Goal: Task Accomplishment & Management: Use online tool/utility

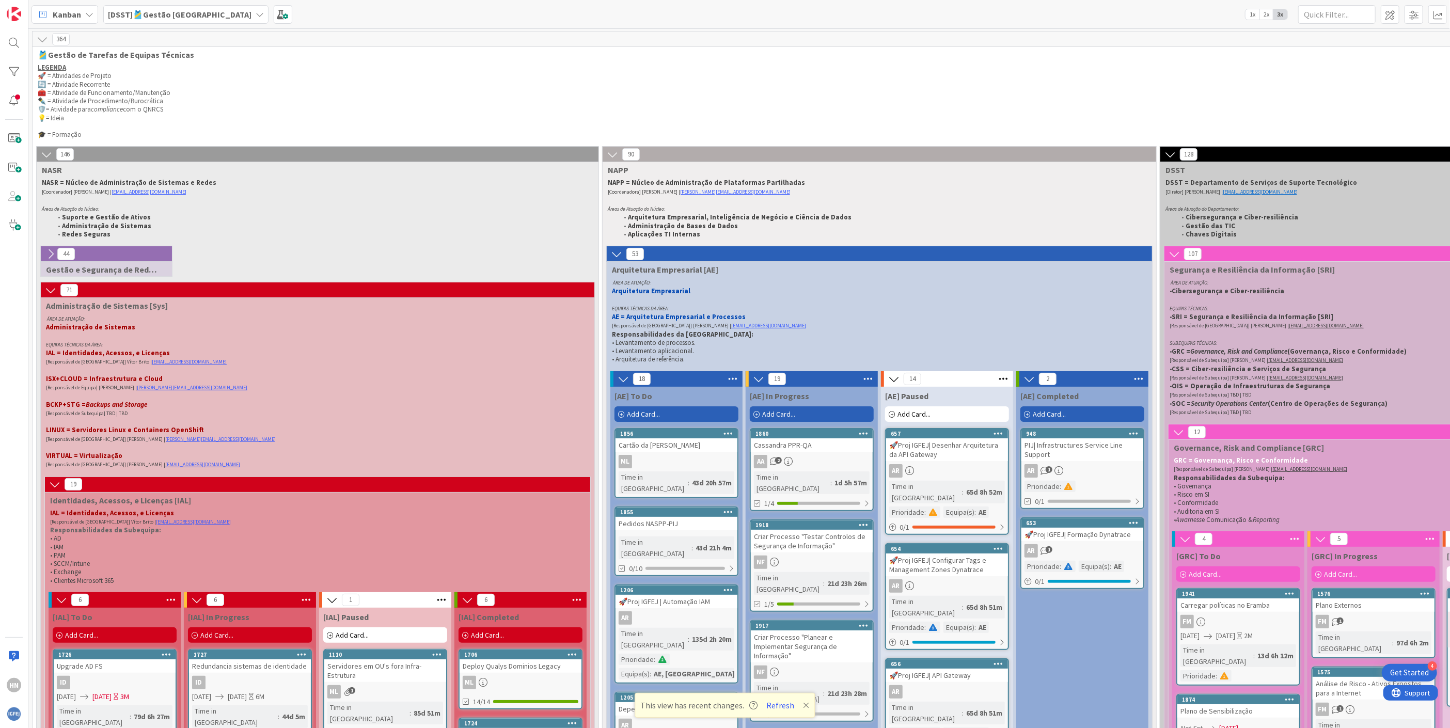
scroll to position [77, 0]
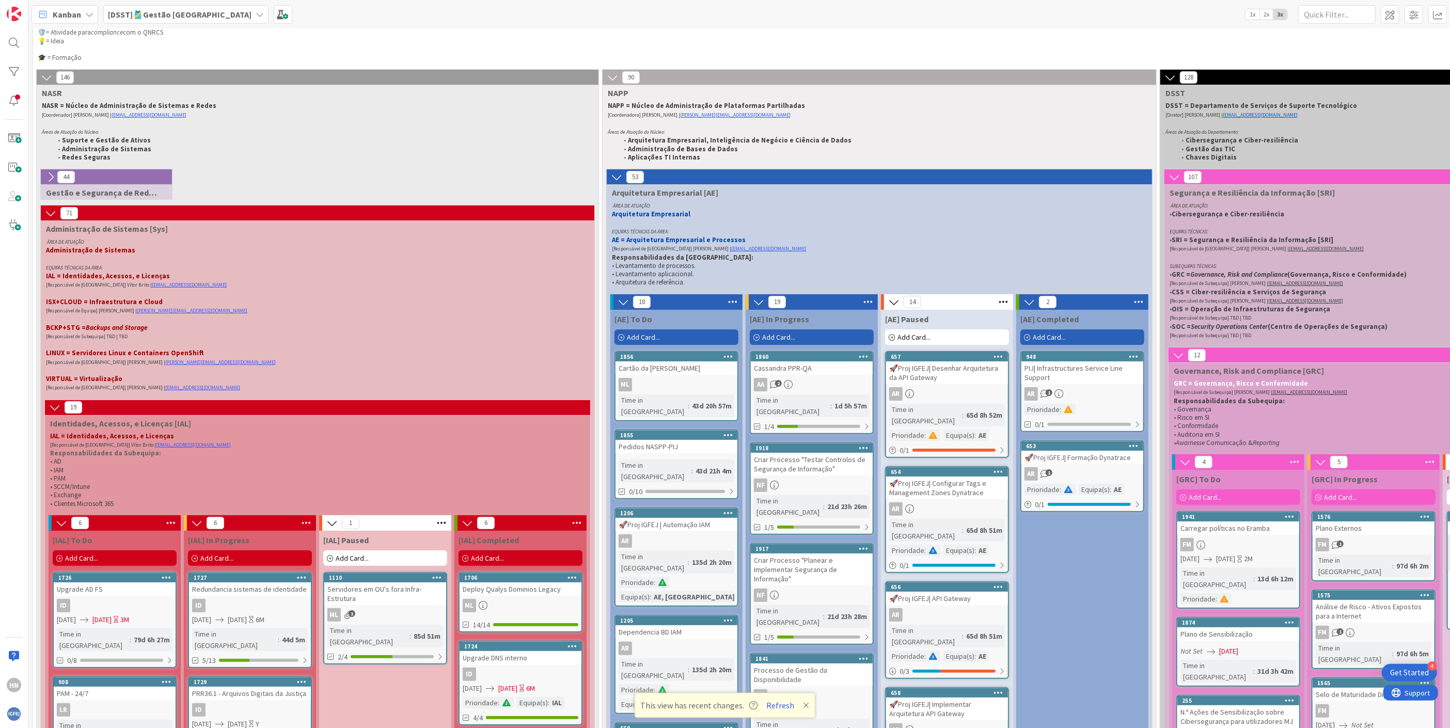
click at [232, 248] on p "Administração de Sistemas" at bounding box center [311, 250] width 531 height 8
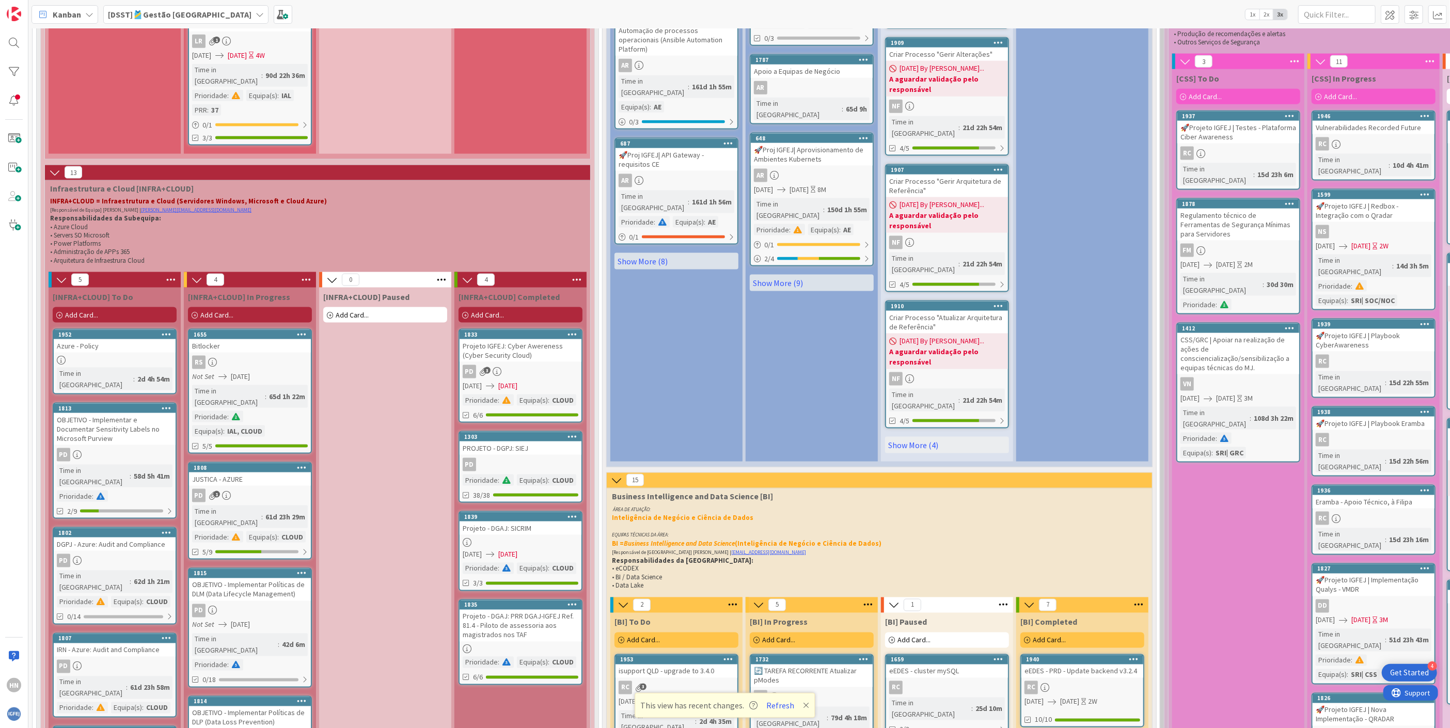
scroll to position [947, 0]
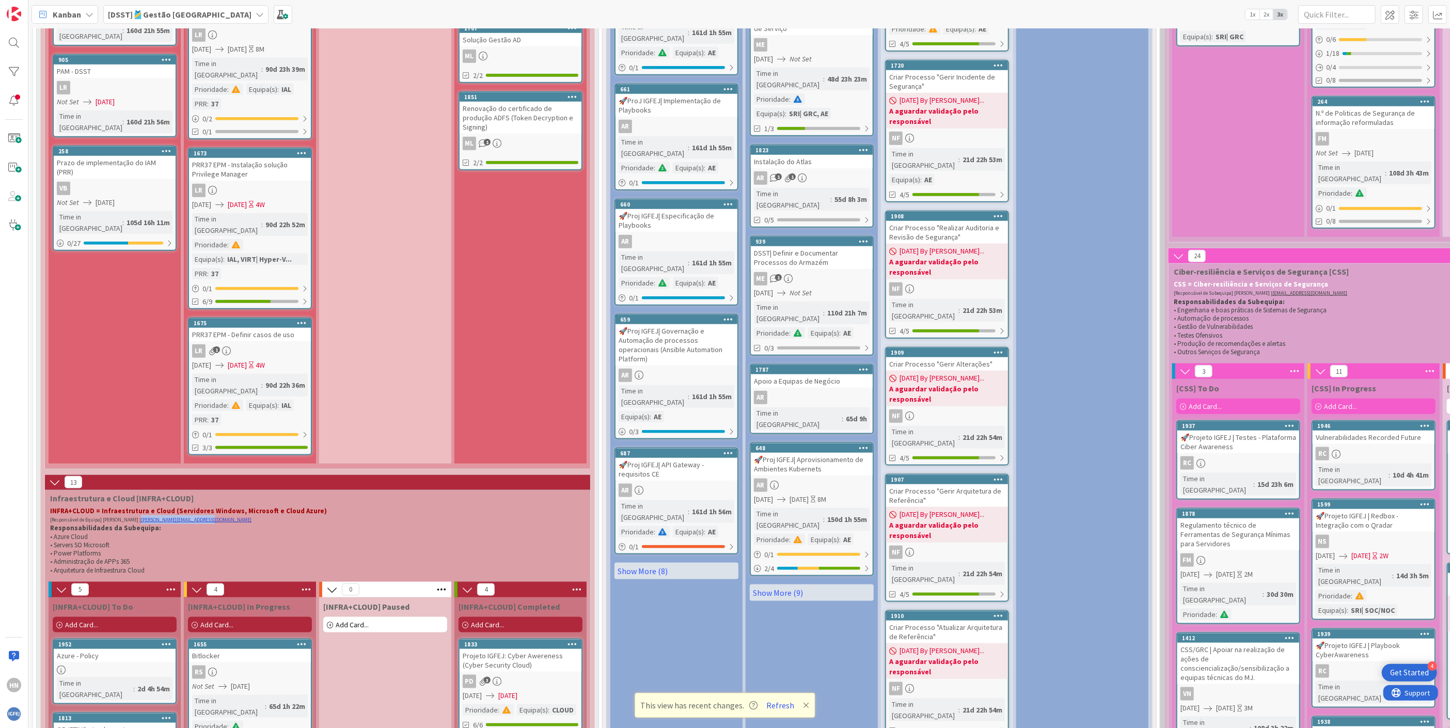
drag, startPoint x: 196, startPoint y: 445, endPoint x: 137, endPoint y: 444, distance: 58.3
click at [137, 515] on p "[Responsável de Equipa] [PERSON_NAME] | [EMAIL_ADDRESS][DOMAIN_NAME]" at bounding box center [315, 519] width 531 height 9
copy link "[PERSON_NAME][EMAIL_ADDRESS][DOMAIN_NAME]"
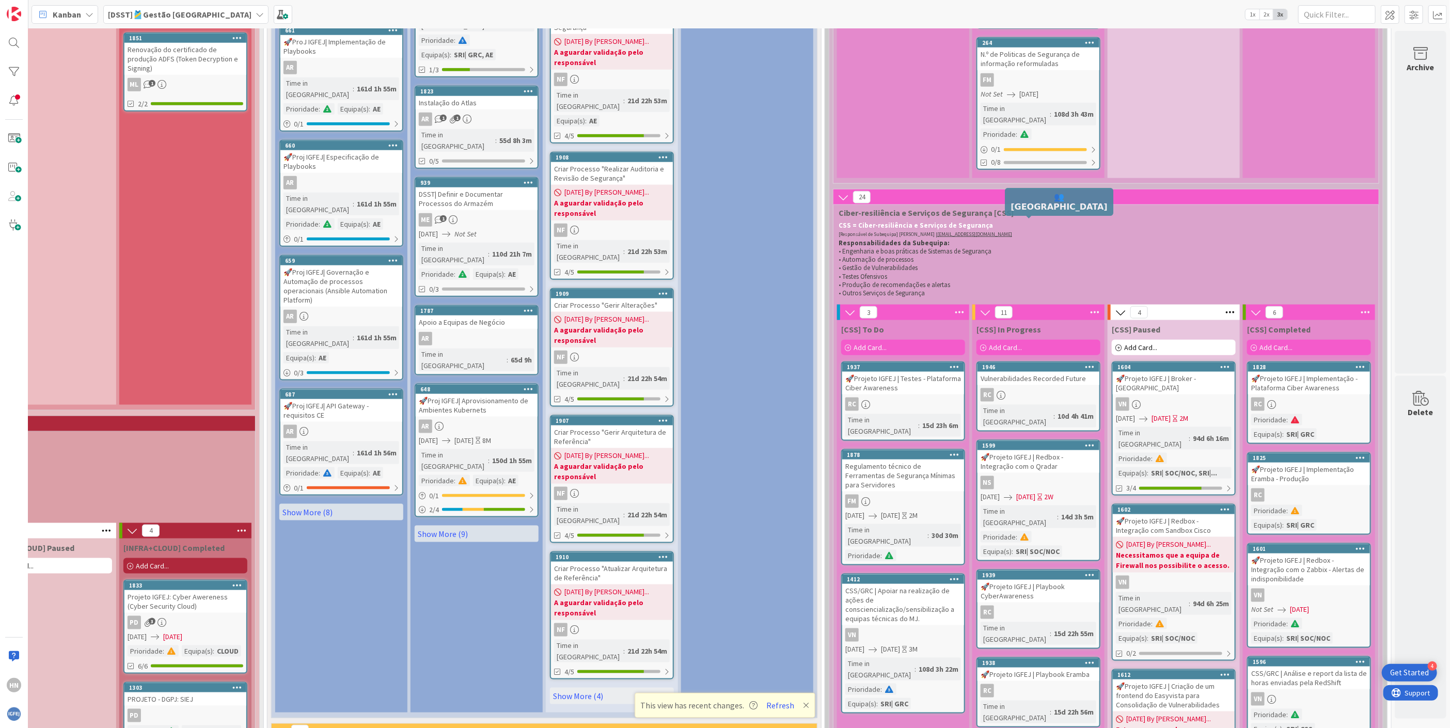
scroll to position [1161, 348]
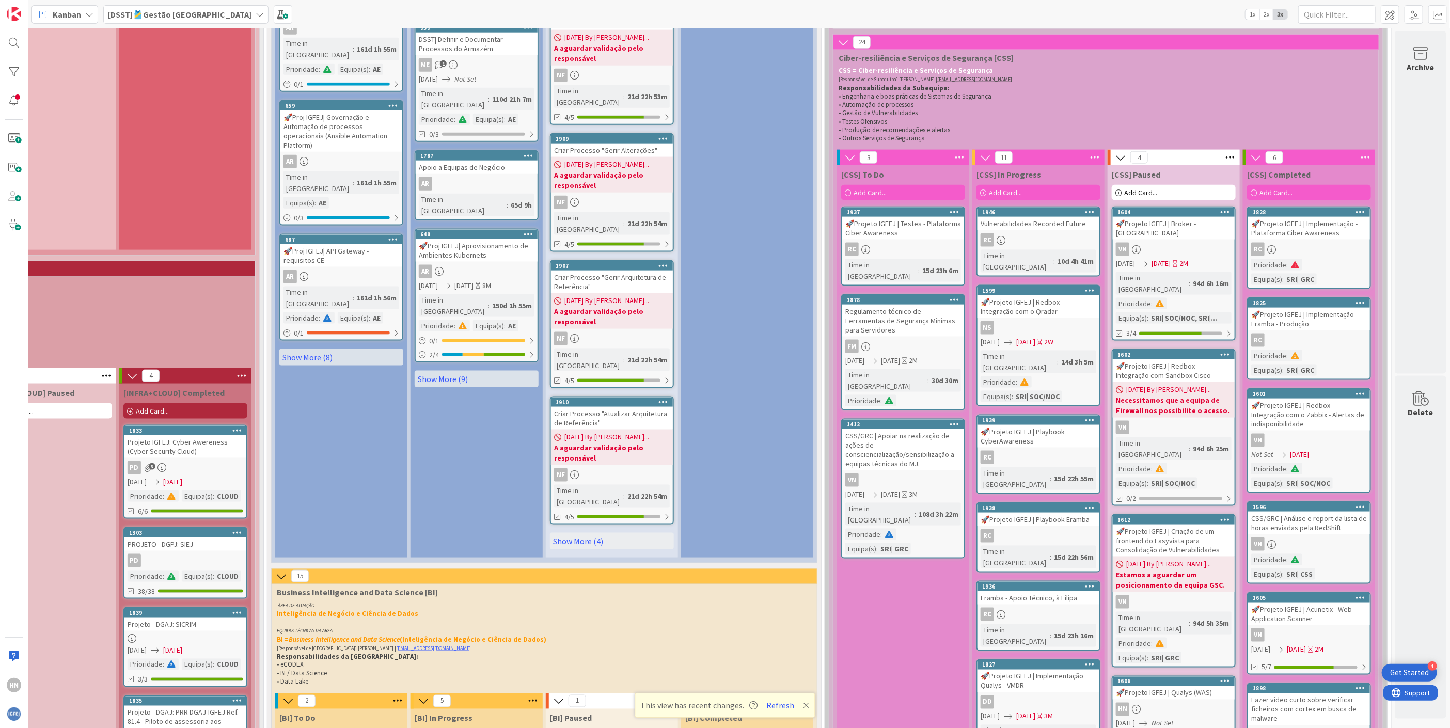
click at [1141, 686] on div "🚀Projeto IGFEJ | Qualys (WAS)" at bounding box center [1174, 692] width 122 height 13
click at [1164, 703] on div "HN" at bounding box center [1174, 709] width 122 height 13
click at [1175, 703] on div "HN" at bounding box center [1174, 709] width 122 height 13
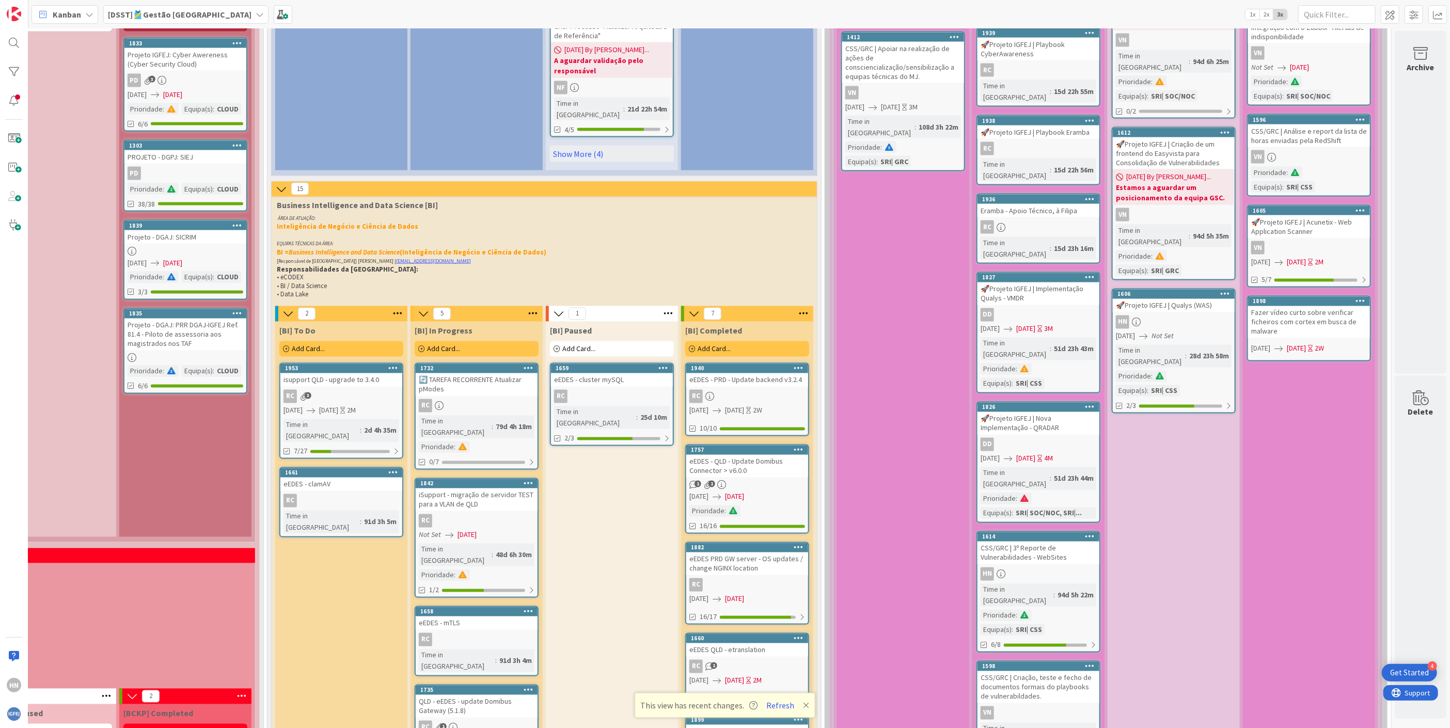
click at [1178, 315] on div "HN" at bounding box center [1174, 321] width 122 height 13
click at [1225, 402] on div at bounding box center [1228, 406] width 6 height 8
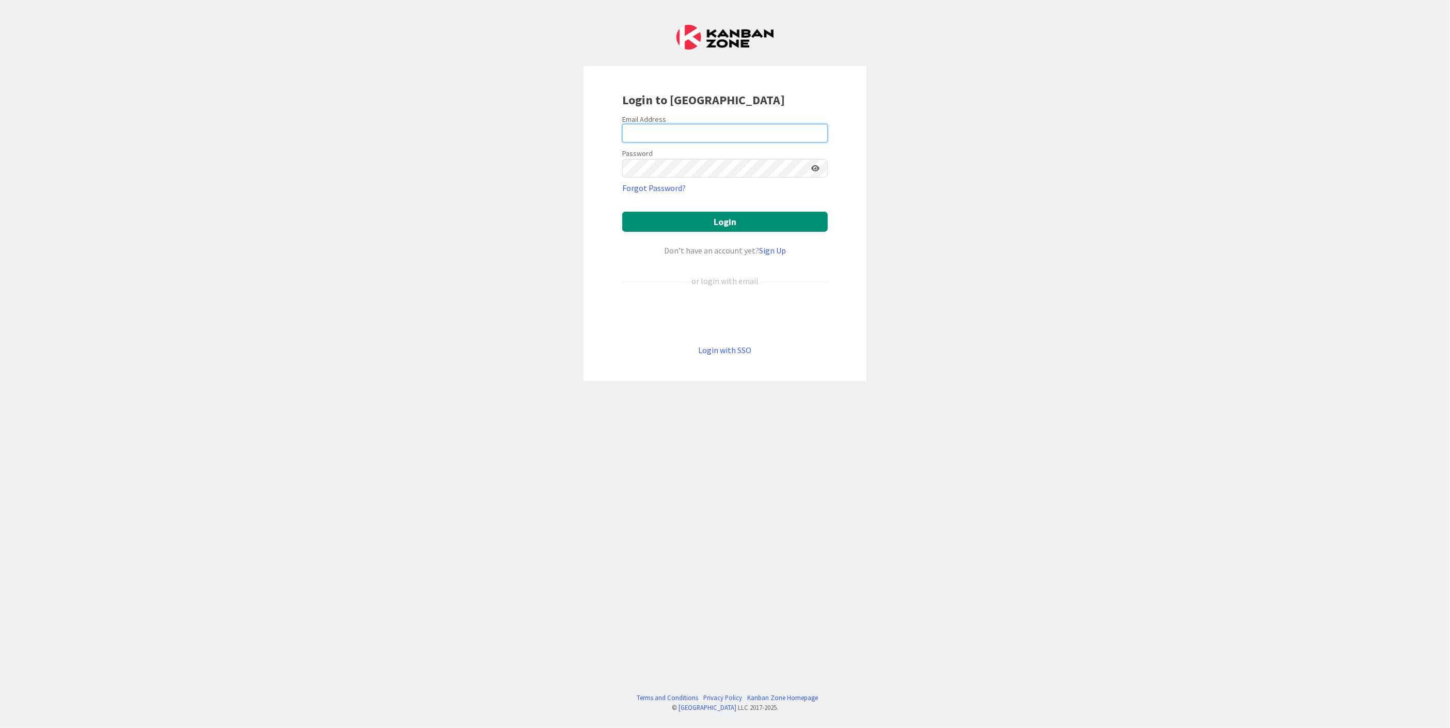
click at [681, 124] on input "email" at bounding box center [724, 133] width 205 height 19
type input "hugo.a.nobre.ext@igfej.mj.pt"
click at [697, 221] on button "Login" at bounding box center [724, 222] width 205 height 20
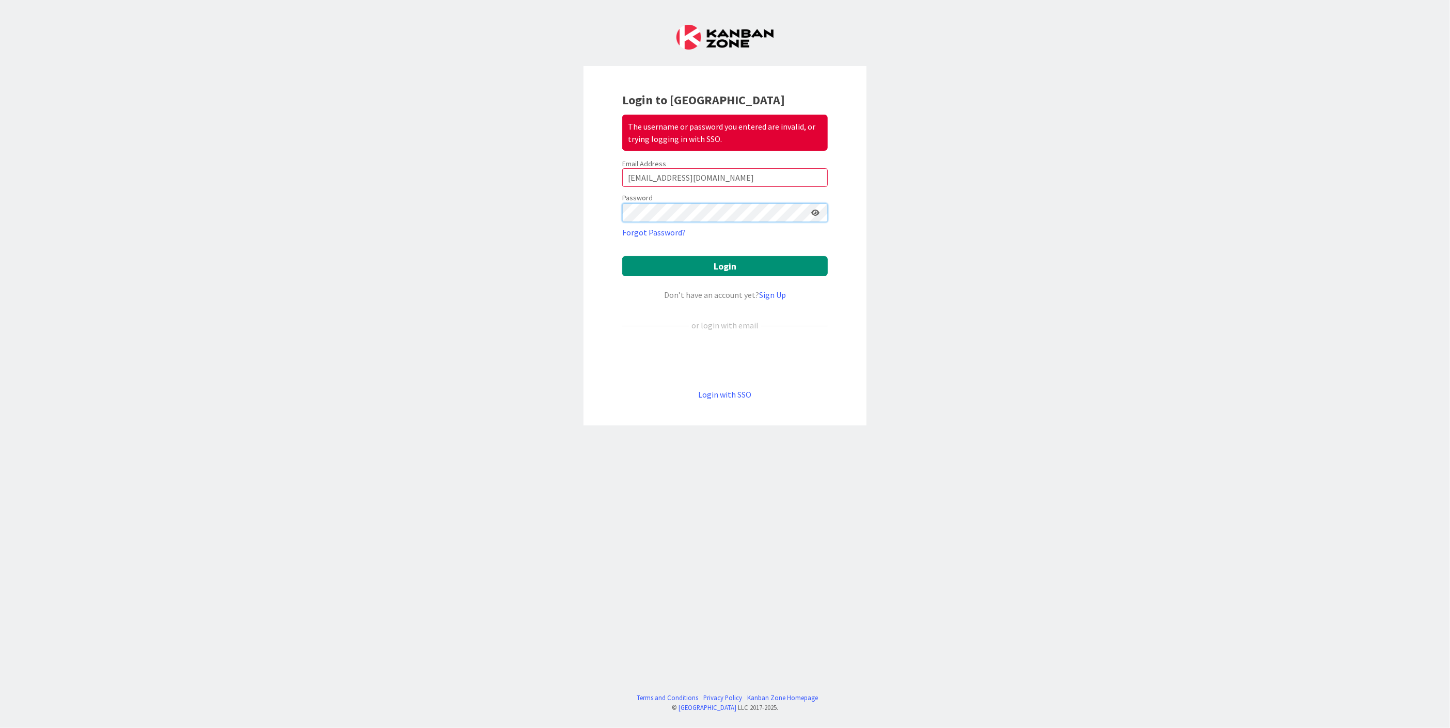
click at [569, 212] on div "Login to Kanban Zone The username or password you entered are invalid, or tryin…" at bounding box center [725, 364] width 1450 height 728
click at [697, 271] on button "Login" at bounding box center [724, 266] width 205 height 20
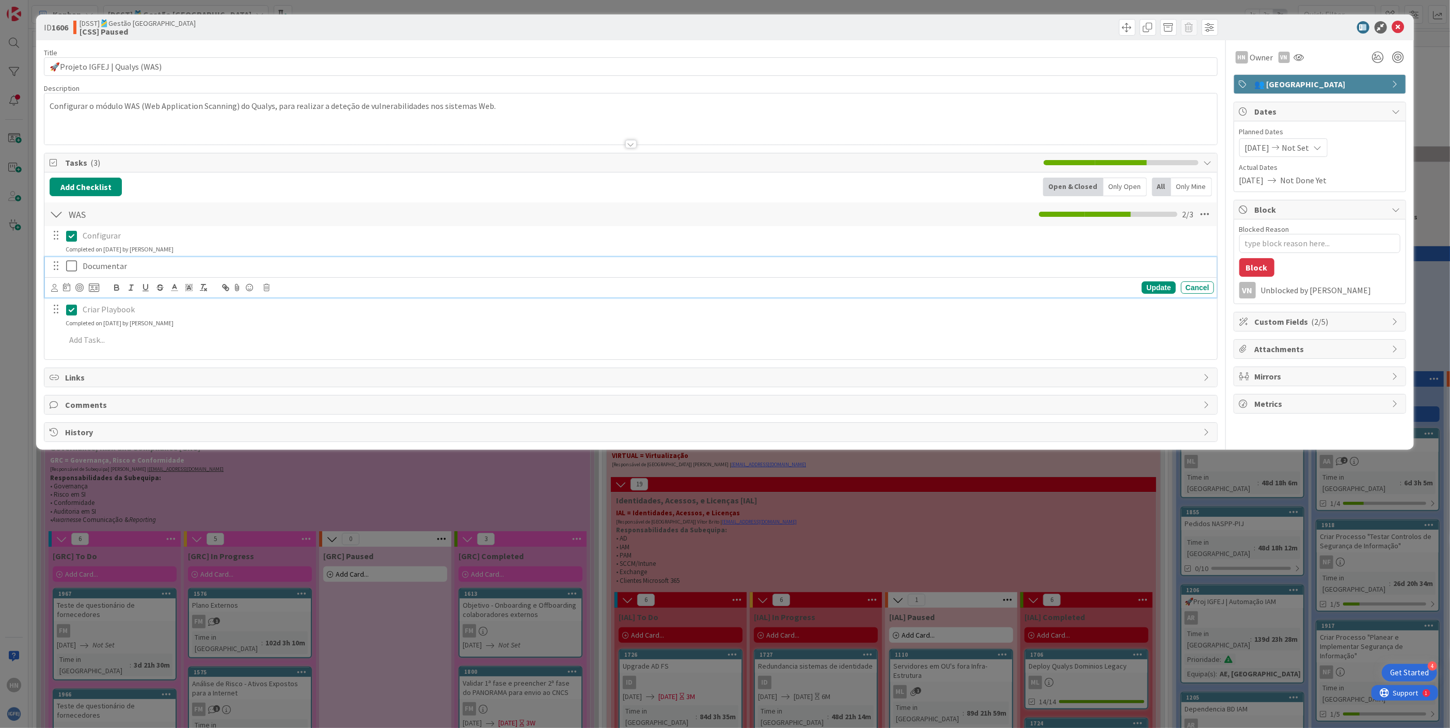
click at [69, 271] on icon at bounding box center [71, 266] width 11 height 12
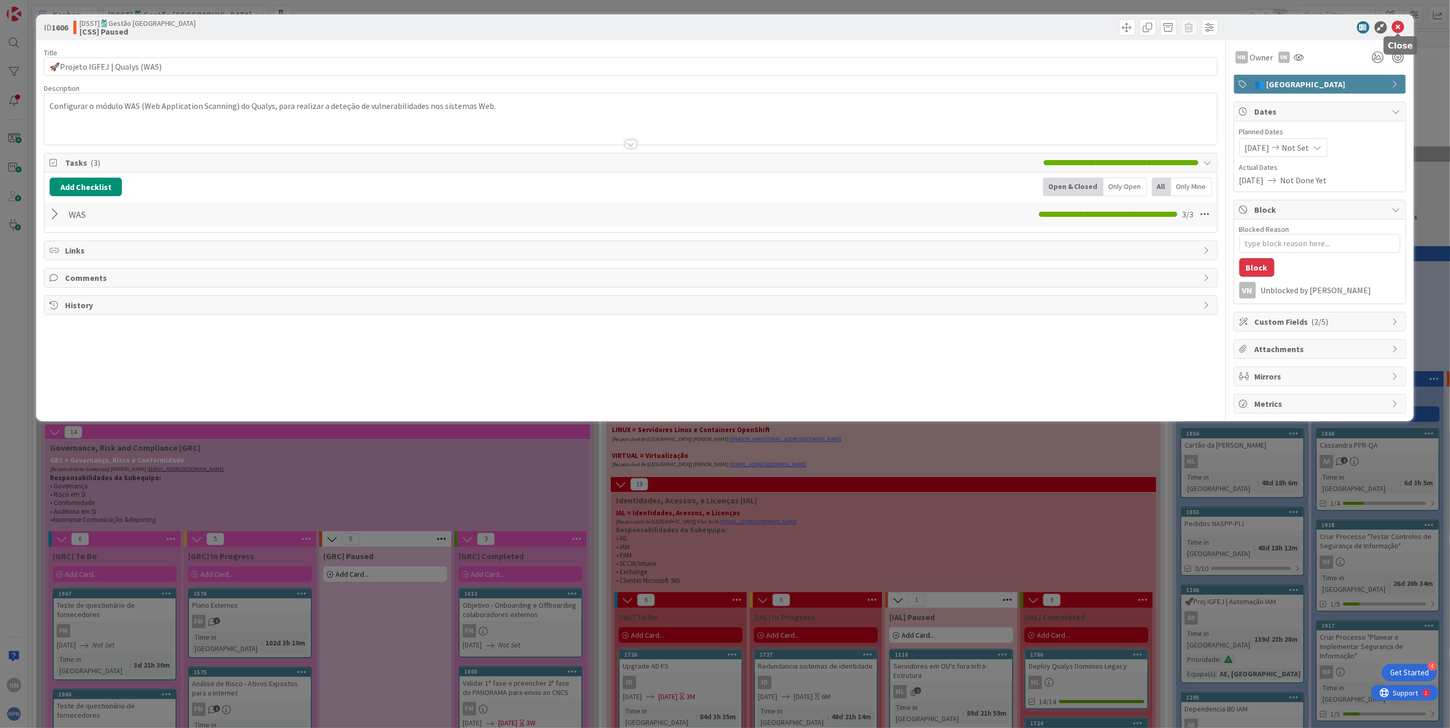
click at [1399, 28] on icon at bounding box center [1398, 27] width 12 height 12
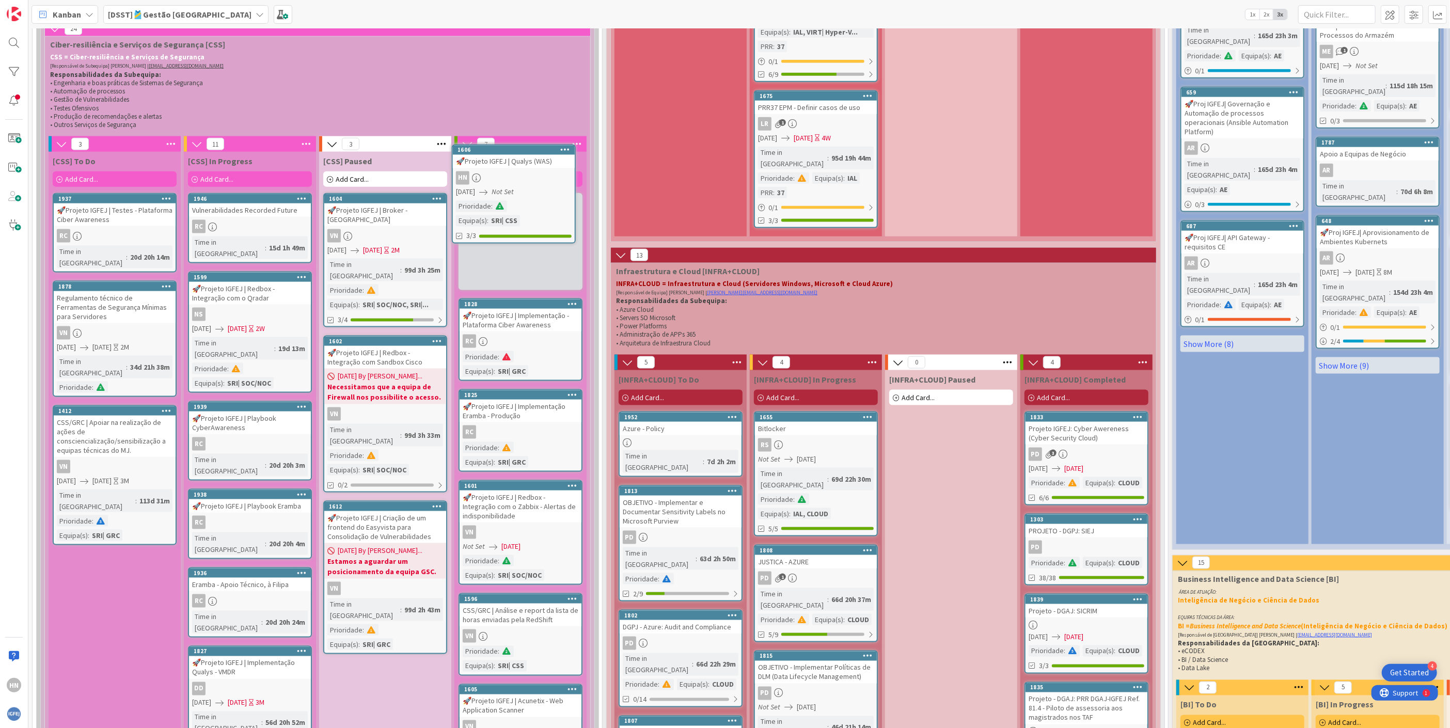
scroll to position [1170, 0]
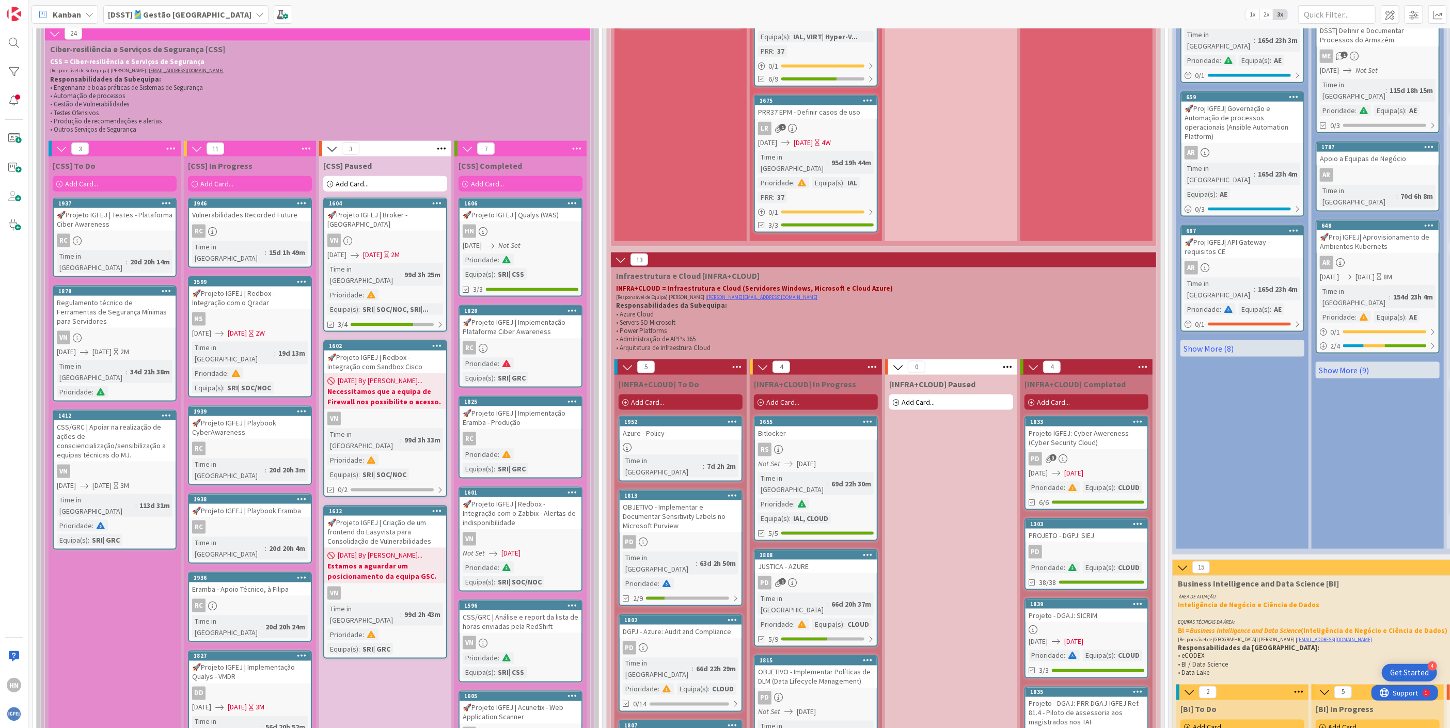
click at [542, 208] on div "🚀Projeto IGFEJ | Qualys (WAS)" at bounding box center [520, 214] width 122 height 13
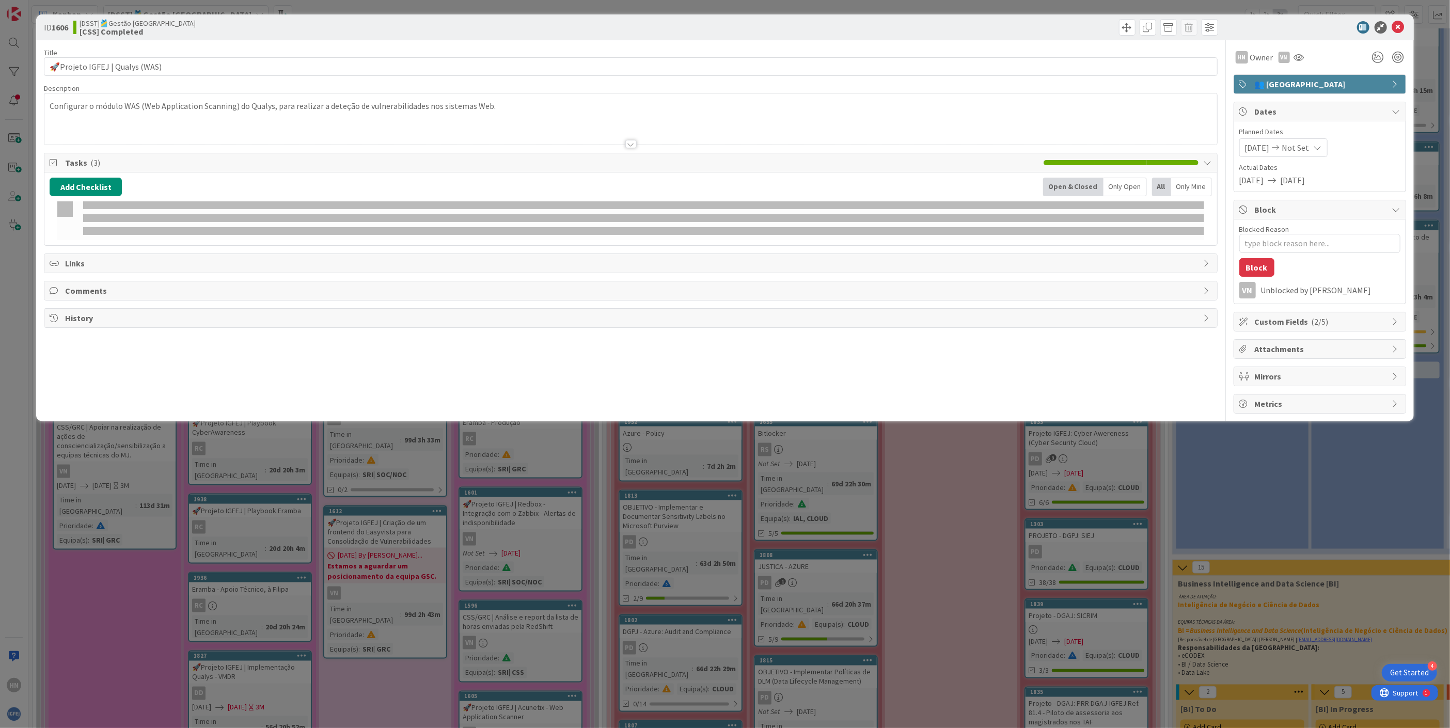
type textarea "x"
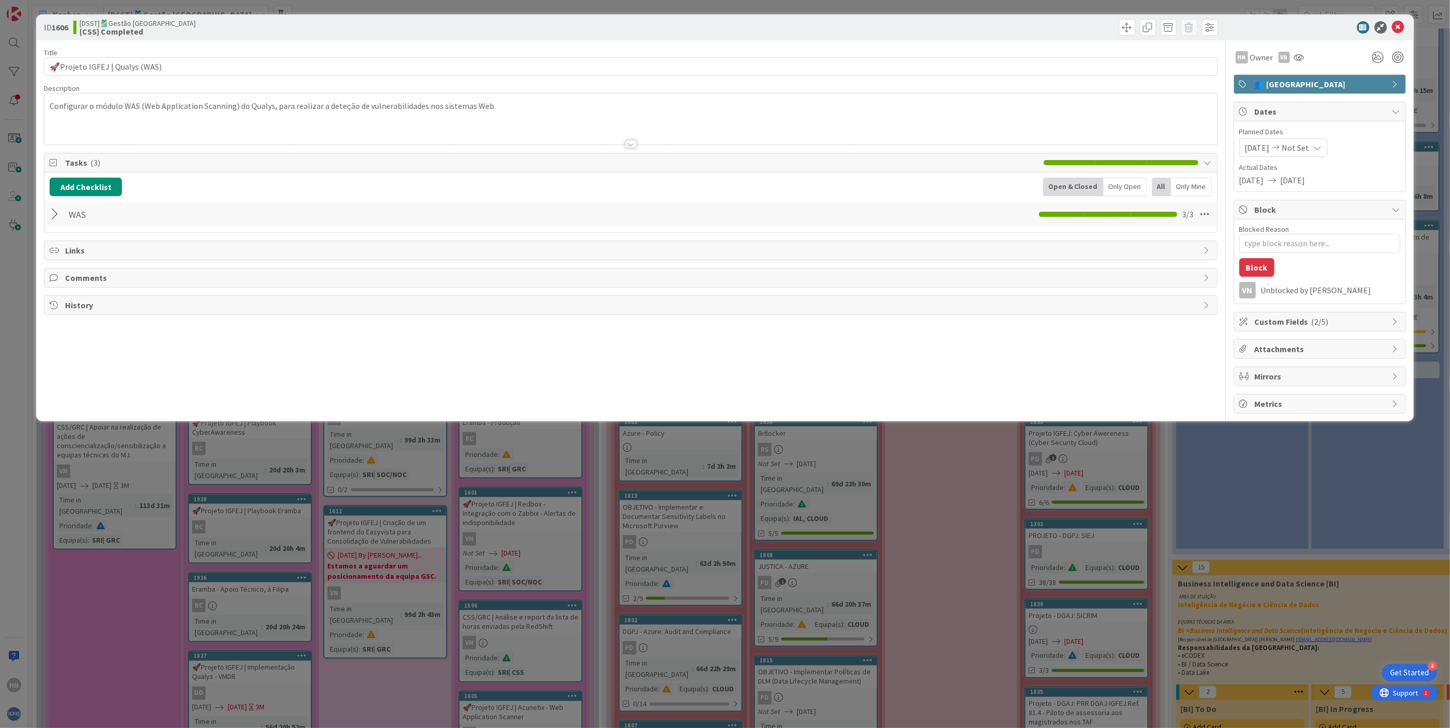
click at [55, 214] on div at bounding box center [56, 214] width 13 height 19
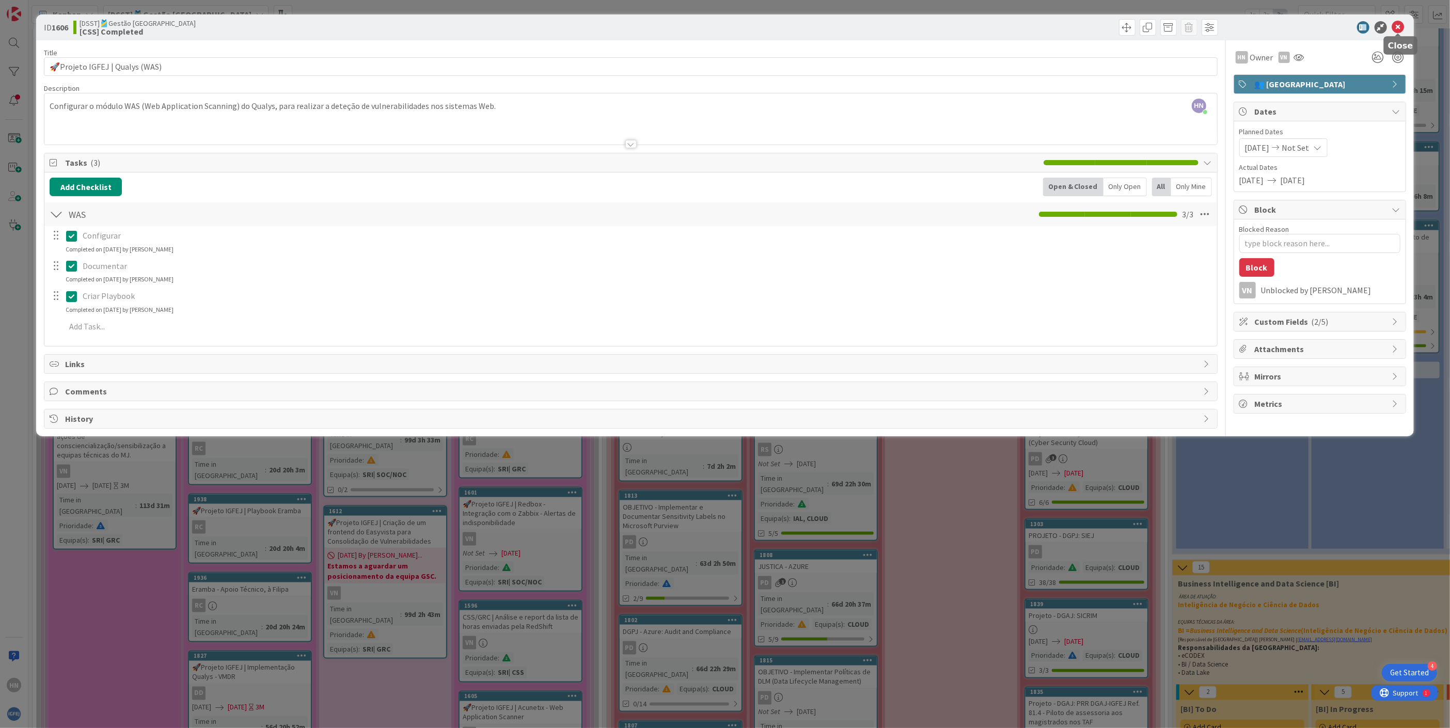
click at [1399, 27] on icon at bounding box center [1398, 27] width 12 height 12
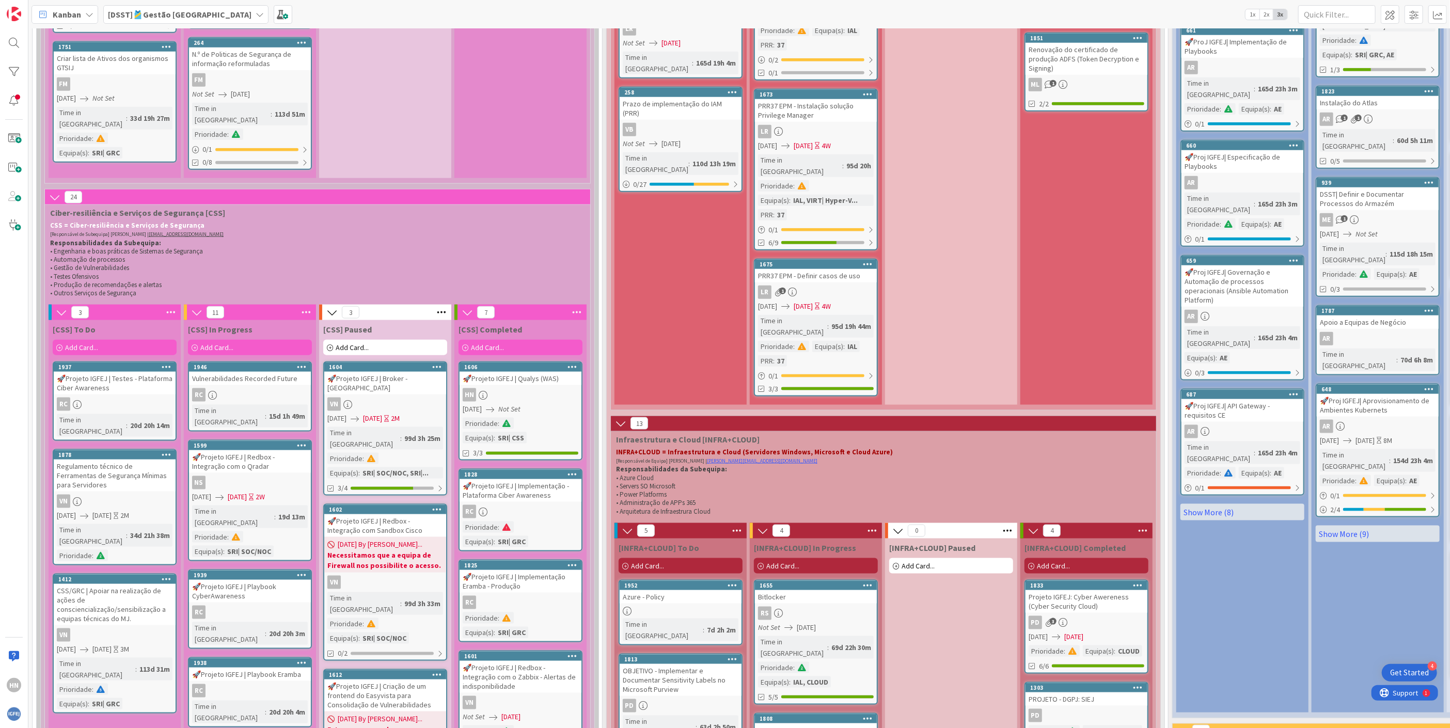
scroll to position [1084, 0]
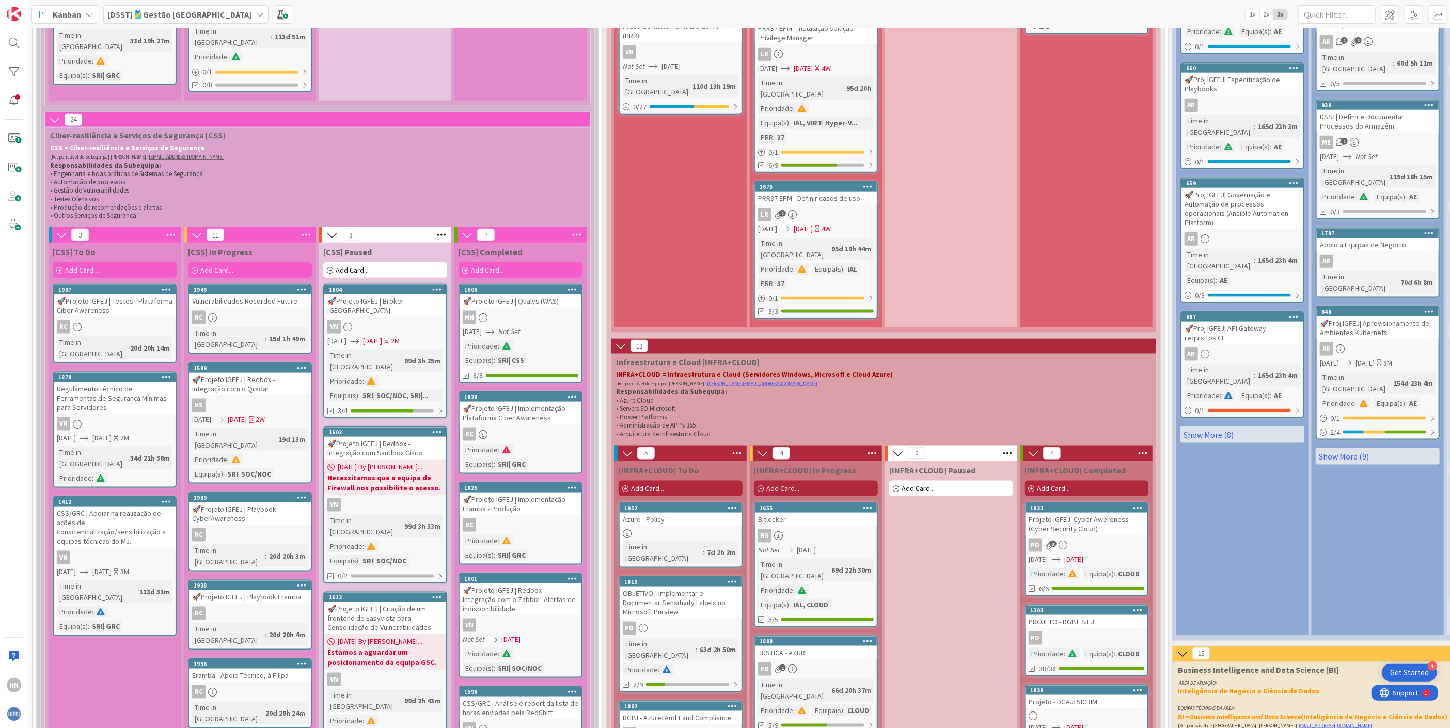
click at [23, 338] on div "HN" at bounding box center [14, 364] width 28 height 728
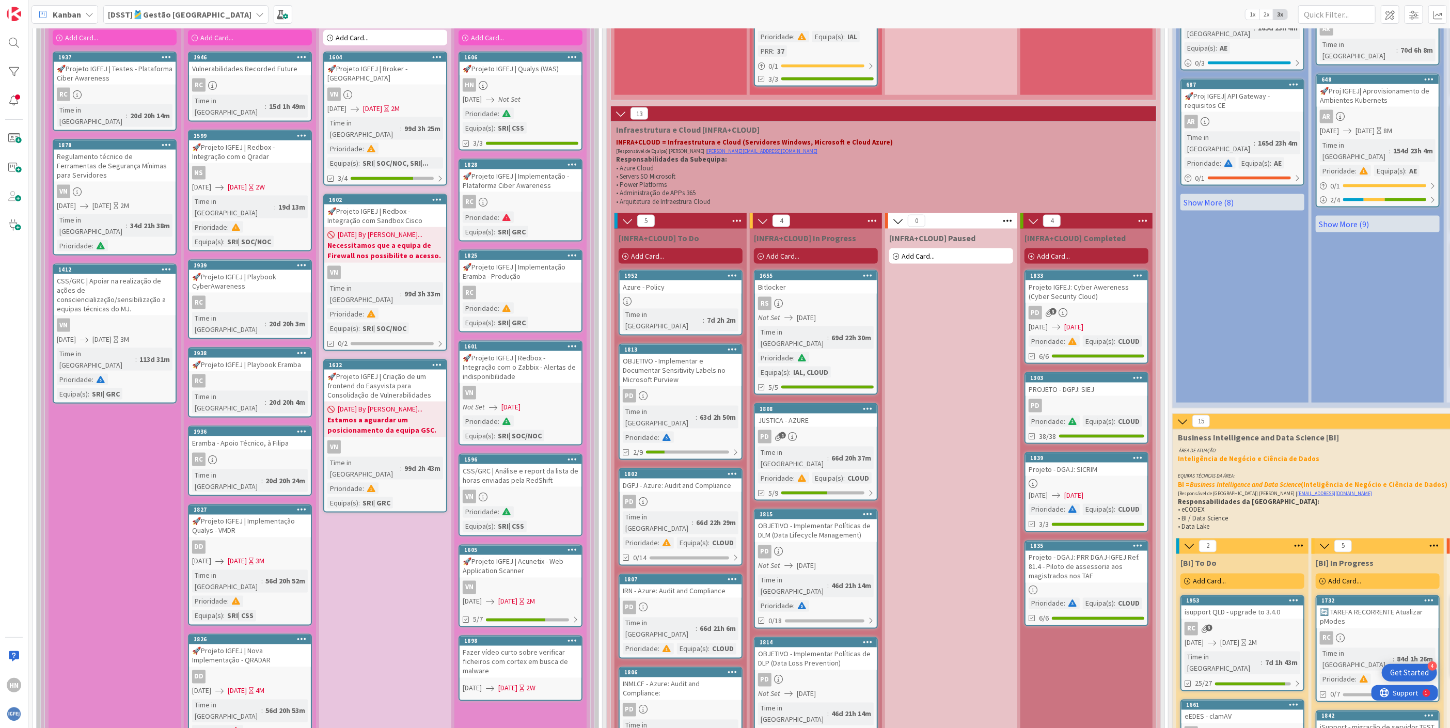
scroll to position [1548, 0]
